Goal: Task Accomplishment & Management: Manage account settings

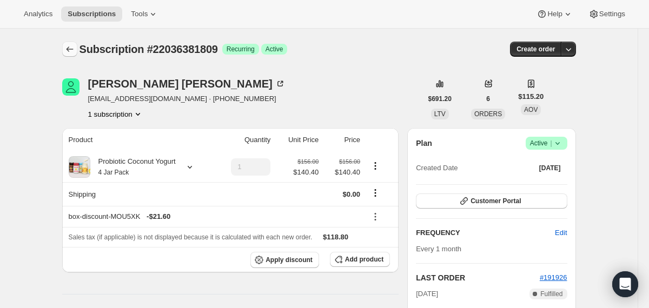
click at [67, 47] on icon "Subscriptions" at bounding box center [69, 49] width 11 height 11
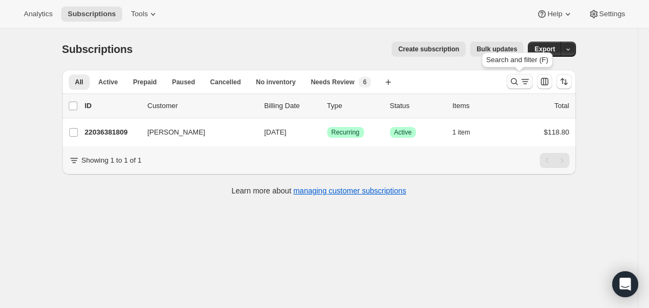
click at [512, 82] on icon "Search and filter results" at bounding box center [514, 81] width 11 height 11
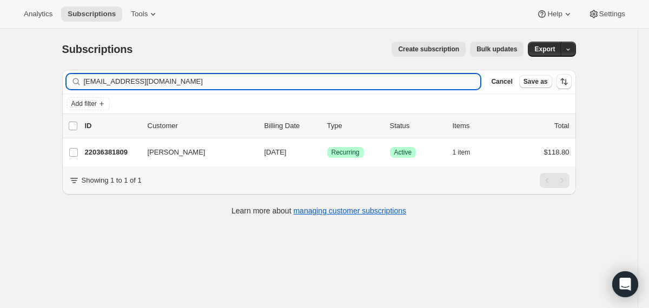
click at [407, 80] on input "[EMAIL_ADDRESS][DOMAIN_NAME]" at bounding box center [282, 81] width 397 height 15
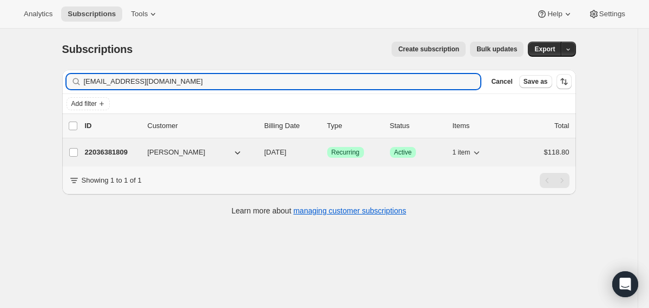
click at [264, 153] on div "22036381809 [PERSON_NAME] [DATE] Success Recurring Success Active 1 item $118.80" at bounding box center [327, 152] width 485 height 15
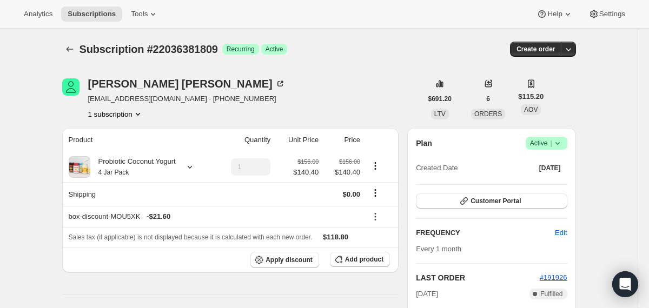
click at [563, 141] on span "Success Active |" at bounding box center [547, 143] width 42 height 13
click at [548, 176] on button "Cancel subscription" at bounding box center [543, 182] width 68 height 17
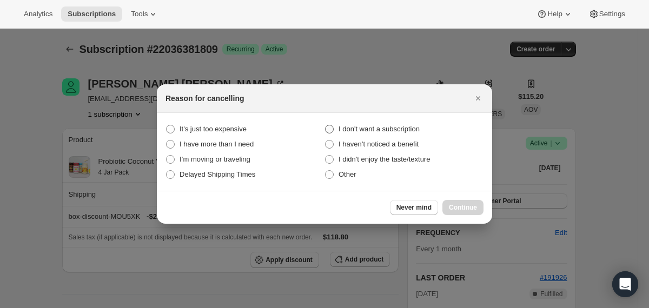
click at [417, 128] on span "I don't want a subscription" at bounding box center [379, 129] width 81 height 8
click at [326, 126] on subscription "I don't want a subscription" at bounding box center [325, 125] width 1 height 1
radio subscription "true"
click at [457, 203] on button "Continue" at bounding box center [463, 207] width 41 height 15
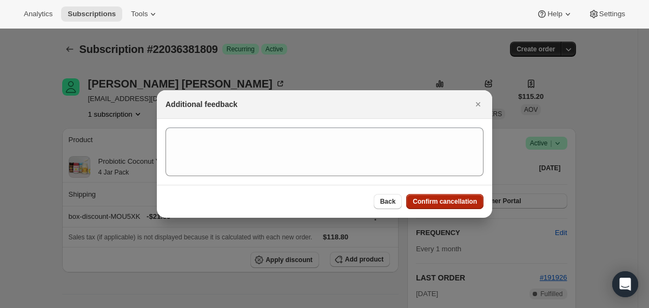
click at [457, 203] on span "Confirm cancellation" at bounding box center [445, 202] width 64 height 9
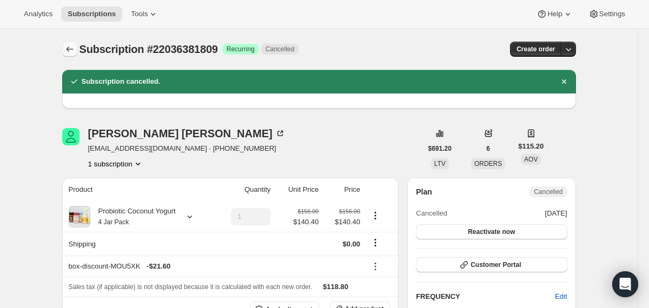
click at [70, 49] on icon "Subscriptions" at bounding box center [69, 49] width 11 height 11
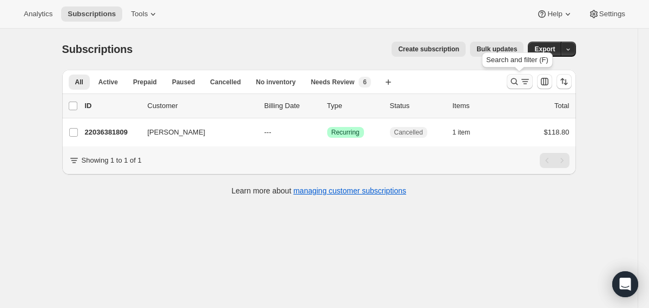
click at [516, 82] on icon "Search and filter results" at bounding box center [514, 81] width 11 height 11
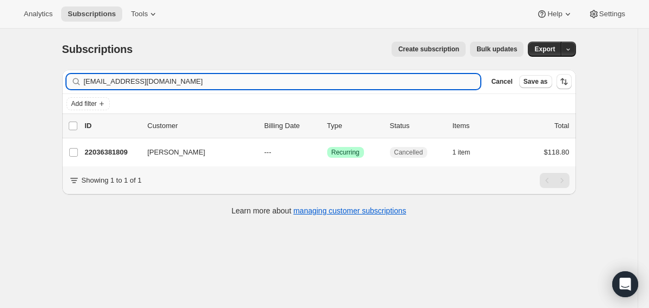
click at [357, 82] on input "[EMAIL_ADDRESS][DOMAIN_NAME]" at bounding box center [282, 81] width 397 height 15
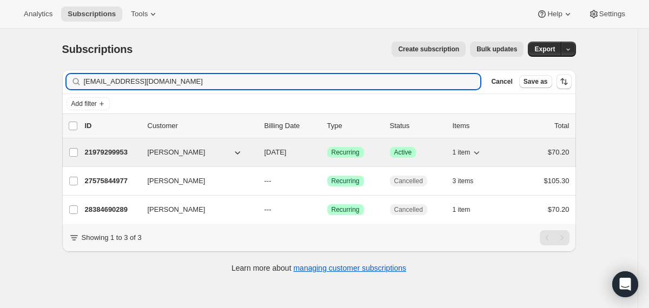
type input "[EMAIL_ADDRESS][DOMAIN_NAME]"
click at [265, 153] on span "[DATE]" at bounding box center [276, 152] width 22 height 8
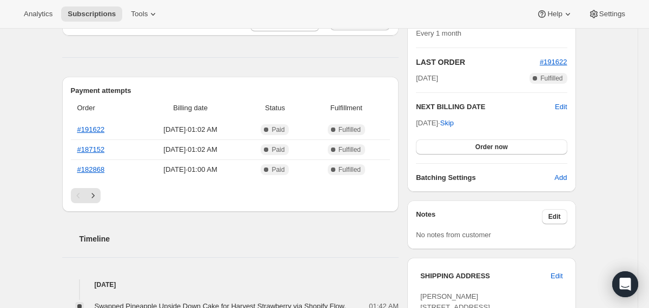
scroll to position [216, 0]
click at [557, 106] on span "Edit" at bounding box center [561, 106] width 12 height 11
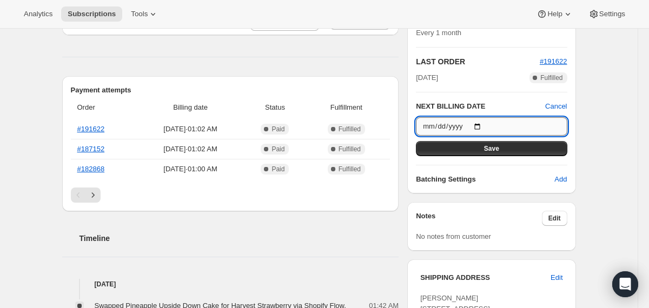
click at [485, 124] on input "[DATE]" at bounding box center [491, 126] width 151 height 18
type input "[DATE]"
click at [459, 150] on button "Save" at bounding box center [491, 148] width 151 height 15
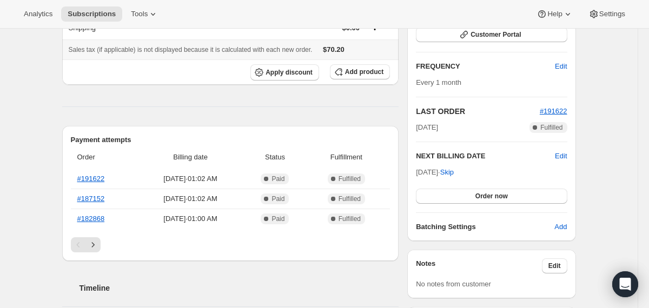
scroll to position [0, 0]
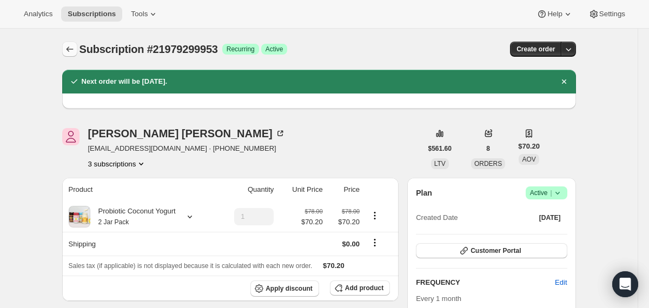
click at [71, 49] on icon "Subscriptions" at bounding box center [69, 49] width 11 height 11
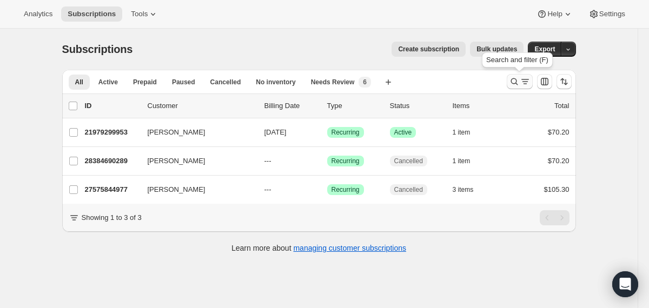
click at [518, 80] on icon "Search and filter results" at bounding box center [514, 81] width 11 height 11
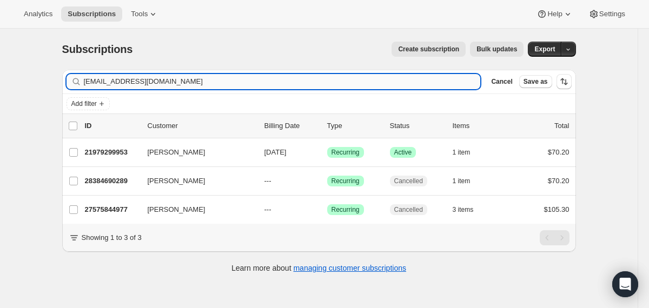
click at [343, 81] on input "[EMAIL_ADDRESS][DOMAIN_NAME]" at bounding box center [282, 81] width 397 height 15
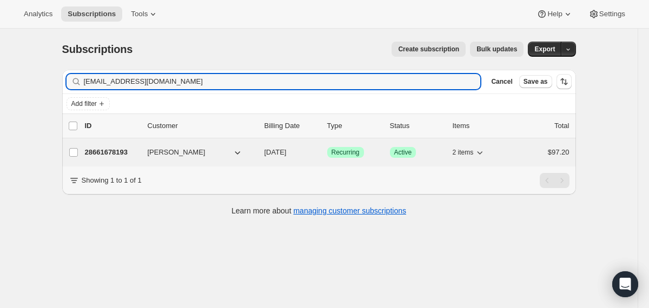
type input "[EMAIL_ADDRESS][DOMAIN_NAME]"
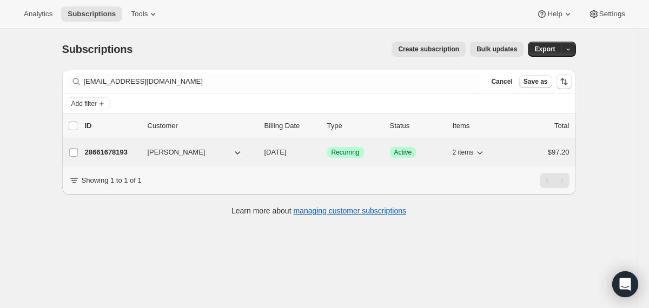
click at [266, 152] on span "[DATE]" at bounding box center [276, 152] width 22 height 8
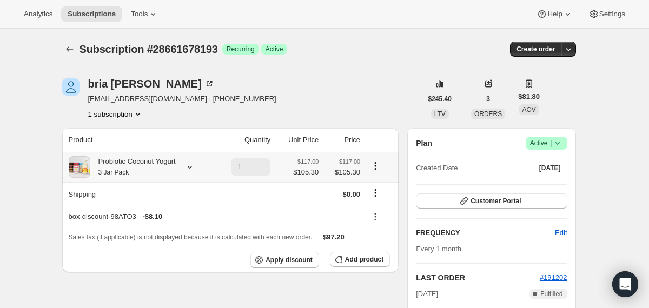
click at [167, 169] on div "Probiotic Coconut Yogurt 3 Jar Pack" at bounding box center [133, 167] width 86 height 22
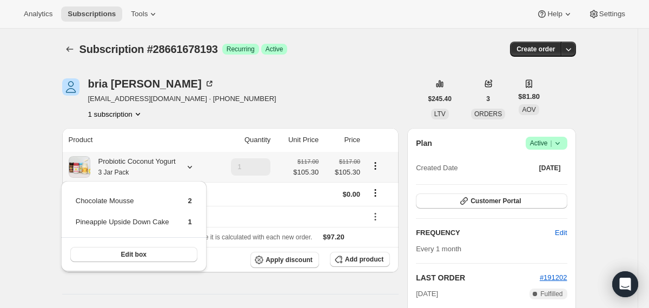
click at [167, 168] on div "Probiotic Coconut Yogurt 3 Jar Pack" at bounding box center [133, 167] width 86 height 22
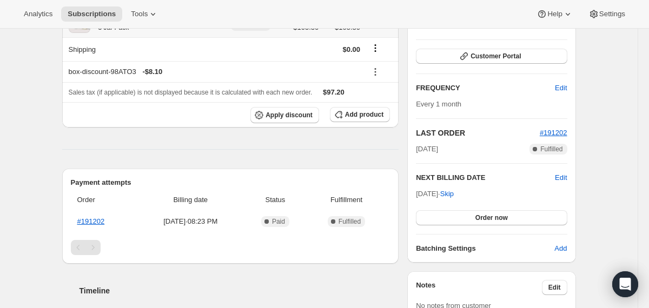
scroll to position [146, 0]
click at [565, 176] on span "Edit" at bounding box center [561, 177] width 12 height 11
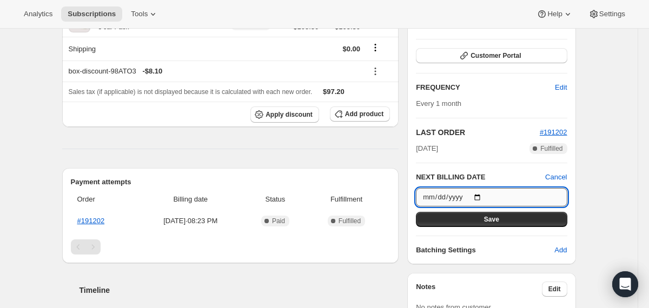
click at [484, 195] on input "[DATE]" at bounding box center [491, 197] width 151 height 18
type input "[DATE]"
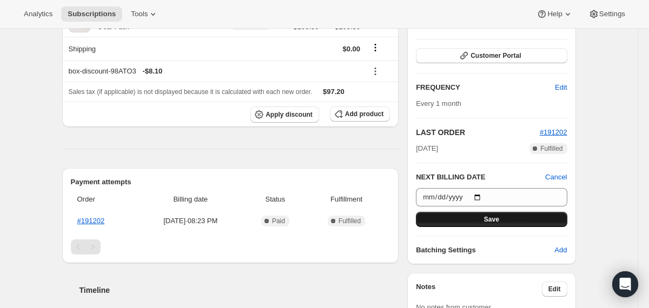
click at [463, 222] on button "Save" at bounding box center [491, 219] width 151 height 15
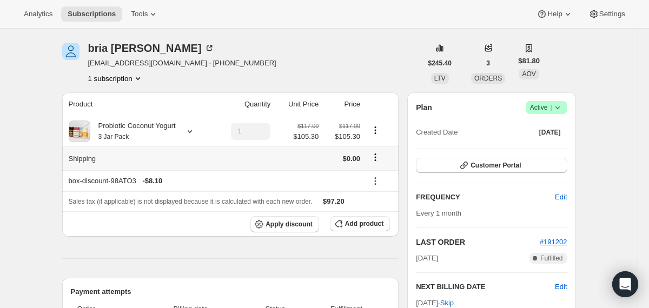
scroll to position [0, 0]
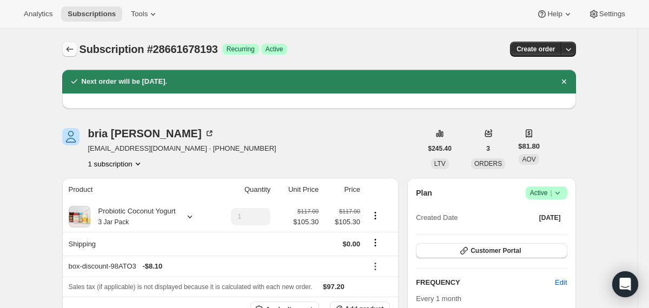
click at [71, 50] on icon "Subscriptions" at bounding box center [69, 49] width 11 height 11
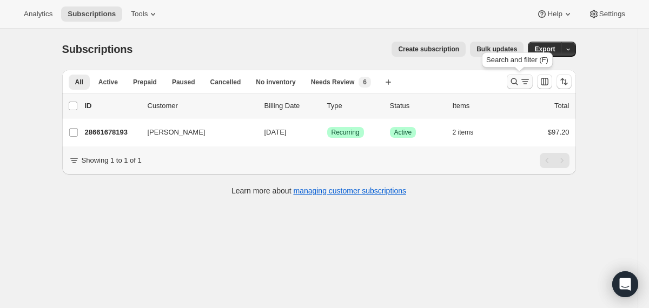
click at [511, 84] on icon "Search and filter results" at bounding box center [514, 81] width 11 height 11
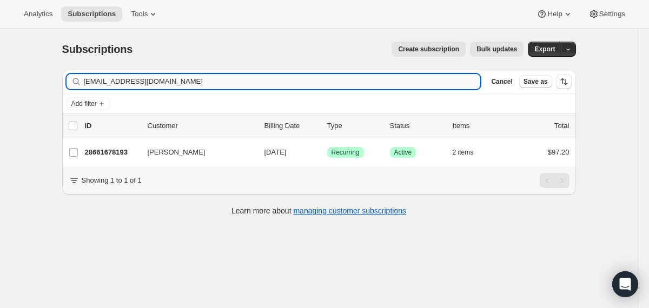
click at [338, 79] on input "[EMAIL_ADDRESS][DOMAIN_NAME]" at bounding box center [282, 81] width 397 height 15
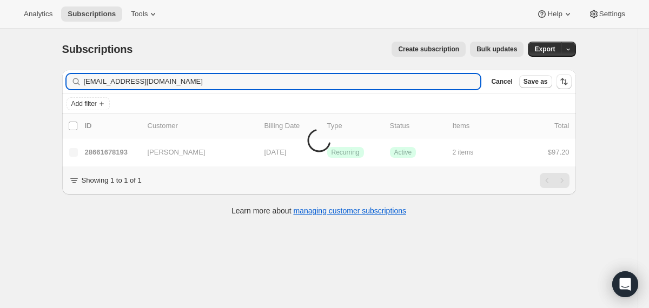
type input "[EMAIL_ADDRESS][DOMAIN_NAME]"
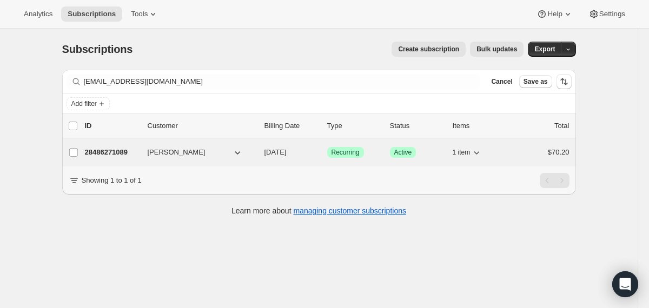
click at [268, 150] on span "[DATE]" at bounding box center [276, 152] width 22 height 8
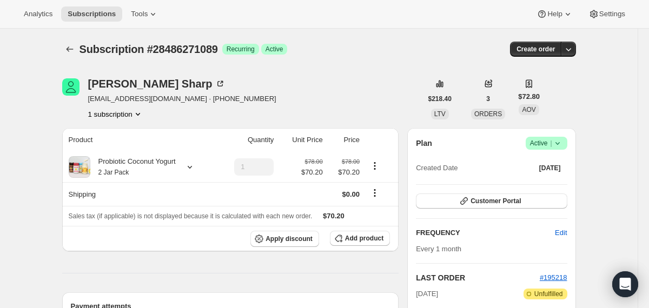
click at [557, 143] on icon at bounding box center [557, 143] width 4 height 3
click at [538, 181] on span "Cancel subscription" at bounding box center [542, 183] width 61 height 8
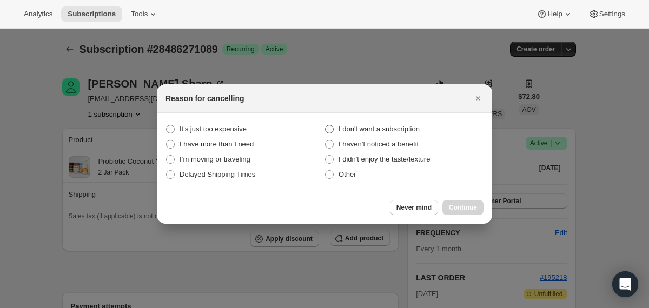
click at [408, 124] on span "I don't want a subscription" at bounding box center [379, 129] width 81 height 11
click at [326, 125] on subscription "I don't want a subscription" at bounding box center [325, 125] width 1 height 1
radio subscription "true"
click at [460, 207] on span "Continue" at bounding box center [463, 207] width 28 height 9
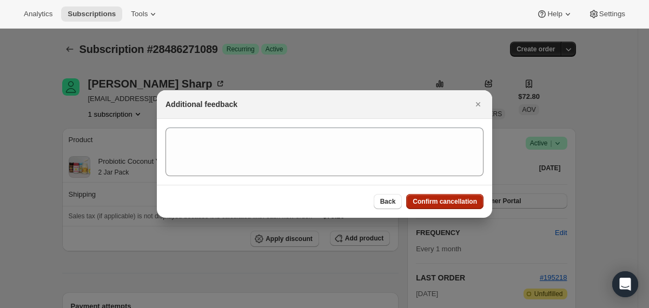
click at [460, 207] on button "Confirm cancellation" at bounding box center [444, 201] width 77 height 15
